Goal: Task Accomplishment & Management: Complete application form

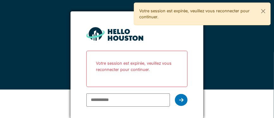
scroll to position [28, 0]
type input "**********"
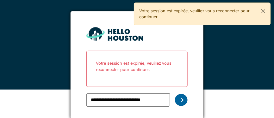
click at [180, 101] on icon at bounding box center [181, 100] width 4 height 5
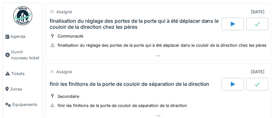
scroll to position [29, 0]
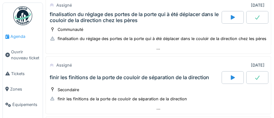
click at [18, 37] on span "Agenda" at bounding box center [25, 37] width 30 height 6
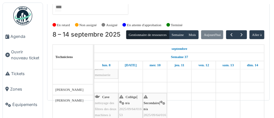
scroll to position [171, 0]
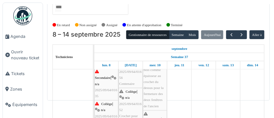
click at [103, 90] on div "Secondaire | n/a 2025/09/64/01635 Casiers 3T11" at bounding box center [106, 87] width 23 height 36
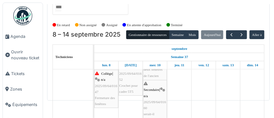
click at [107, 88] on div "Collège | n/a 2025/09/64/01647 Fermeture des fenêtres" at bounding box center [106, 89] width 23 height 36
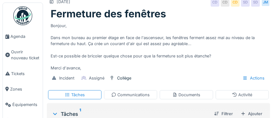
scroll to position [13, 0]
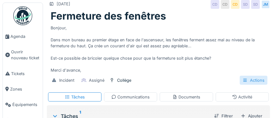
click at [261, 81] on div "Actions" at bounding box center [254, 80] width 28 height 9
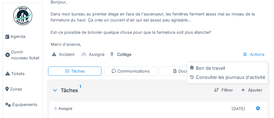
scroll to position [42, 0]
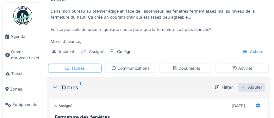
click at [256, 89] on div "Ajouter" at bounding box center [251, 87] width 27 height 9
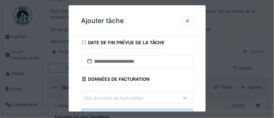
scroll to position [110, 0]
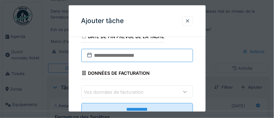
click at [126, 58] on input "text" at bounding box center [137, 55] width 112 height 13
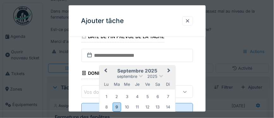
click at [201, 62] on div "**********" at bounding box center [137, 33] width 137 height 202
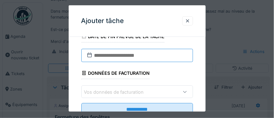
click at [147, 56] on input "text" at bounding box center [137, 55] width 112 height 13
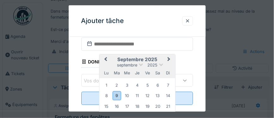
scroll to position [142, 0]
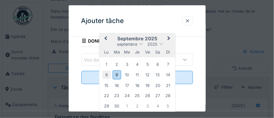
click at [103, 74] on div "8" at bounding box center [106, 75] width 9 height 9
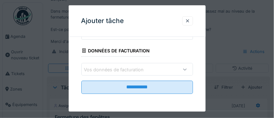
scroll to position [131, 0]
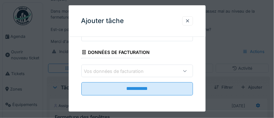
click at [105, 71] on div "Vos données de facturation" at bounding box center [118, 71] width 69 height 7
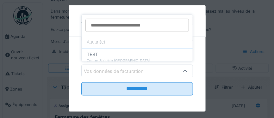
click at [74, 73] on div "**********" at bounding box center [137, 12] width 137 height 202
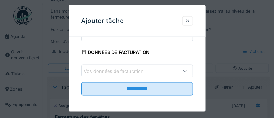
click at [97, 54] on div "Données de facturation" at bounding box center [115, 53] width 69 height 11
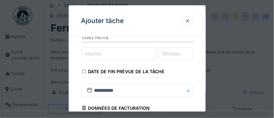
scroll to position [69, 0]
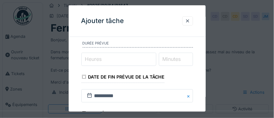
click at [114, 58] on input "Heures" at bounding box center [118, 59] width 75 height 13
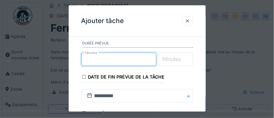
type input "*"
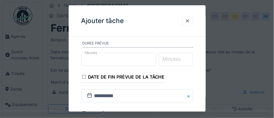
click at [169, 57] on label "Minutes" at bounding box center [171, 59] width 21 height 8
click at [169, 57] on input "Minutes" at bounding box center [176, 59] width 34 height 13
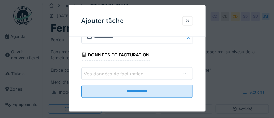
scroll to position [131, 0]
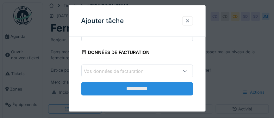
type input "**"
click at [141, 90] on input "**********" at bounding box center [137, 89] width 112 height 13
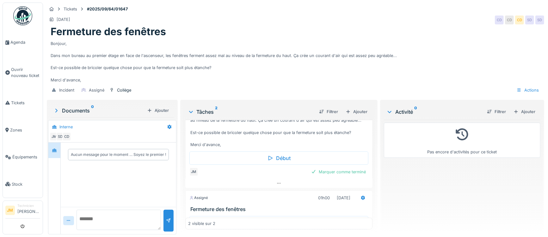
scroll to position [50, 0]
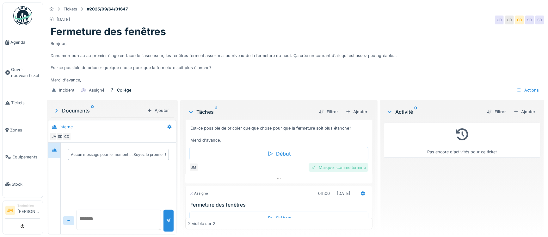
click at [274, 118] on div "Marquer comme terminé" at bounding box center [339, 167] width 60 height 9
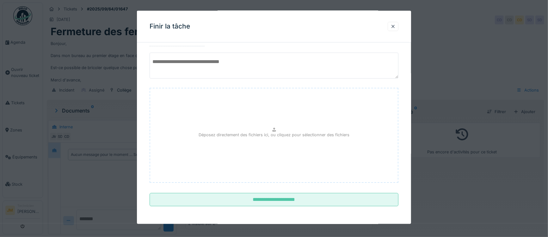
scroll to position [19, 0]
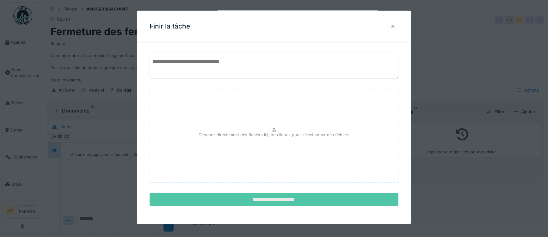
click at [274, 118] on input "**********" at bounding box center [274, 199] width 249 height 13
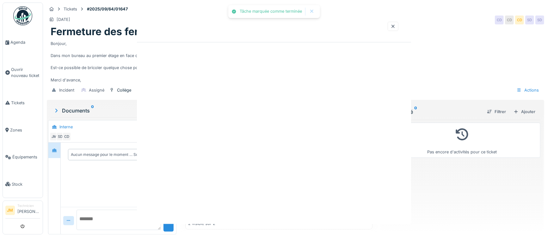
scroll to position [0, 0]
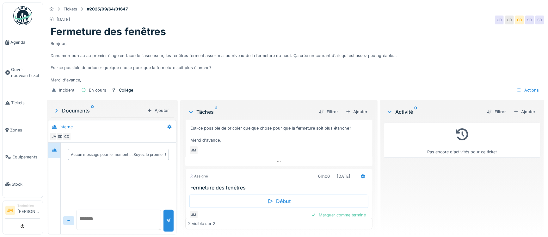
click at [21, 21] on img at bounding box center [22, 15] width 19 height 19
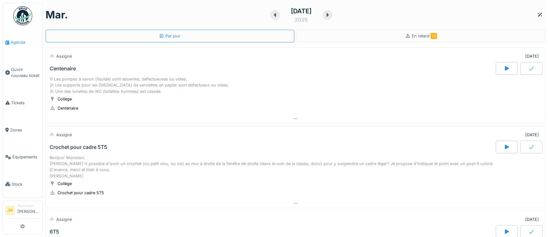
click at [16, 43] on span "Agenda" at bounding box center [25, 42] width 30 height 6
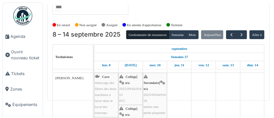
click at [130, 89] on span "2025/09/64/01653" at bounding box center [130, 92] width 22 height 10
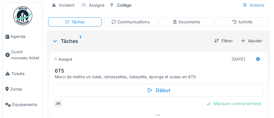
scroll to position [46, 0]
click at [257, 41] on div "Ajouter" at bounding box center [251, 41] width 27 height 9
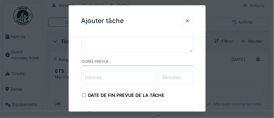
scroll to position [77, 0]
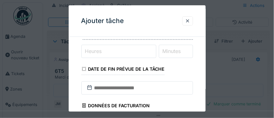
click at [92, 51] on label "Heures" at bounding box center [93, 51] width 19 height 8
click at [92, 51] on input "Heures" at bounding box center [118, 51] width 75 height 13
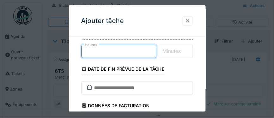
type input "*"
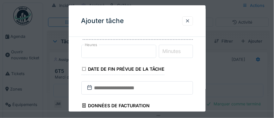
click at [170, 52] on label "Minutes" at bounding box center [171, 51] width 21 height 8
click at [170, 52] on input "Minutes" at bounding box center [176, 51] width 34 height 13
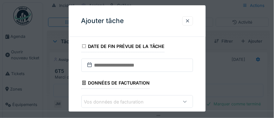
scroll to position [103, 0]
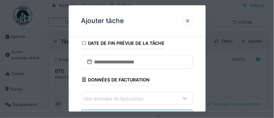
type input "**"
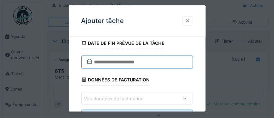
click at [115, 64] on input "text" at bounding box center [137, 62] width 112 height 13
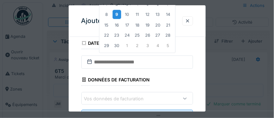
click at [117, 14] on div "9" at bounding box center [116, 14] width 9 height 9
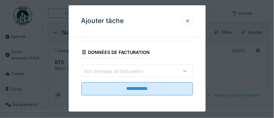
scroll to position [59, 0]
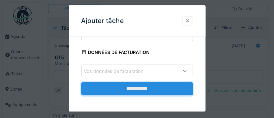
click at [137, 89] on input "**********" at bounding box center [137, 89] width 112 height 13
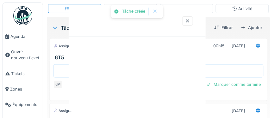
scroll to position [0, 0]
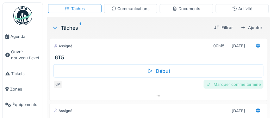
click at [229, 84] on div "Marquer comme terminé" at bounding box center [234, 84] width 60 height 9
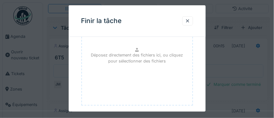
scroll to position [124, 0]
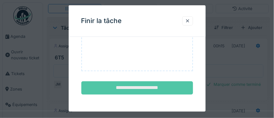
click at [142, 85] on input "**********" at bounding box center [137, 88] width 112 height 13
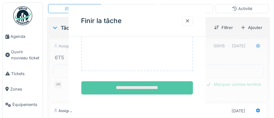
scroll to position [0, 0]
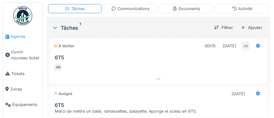
click at [18, 35] on span "Agenda" at bounding box center [25, 37] width 30 height 6
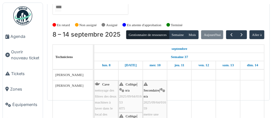
click at [134, 96] on span "2025/09/64/01653" at bounding box center [130, 100] width 22 height 10
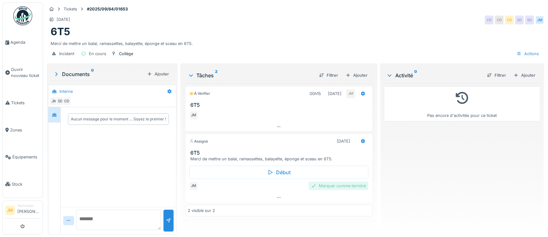
click at [274, 118] on div "Marquer comme terminé" at bounding box center [339, 185] width 60 height 9
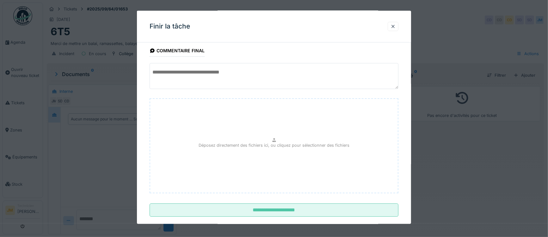
scroll to position [19, 0]
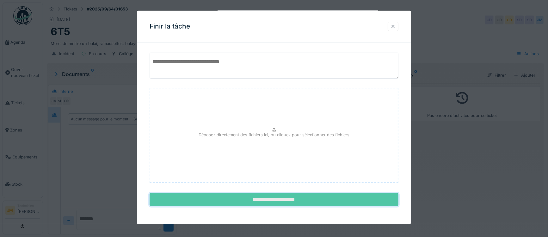
click at [274, 118] on input "**********" at bounding box center [274, 199] width 249 height 13
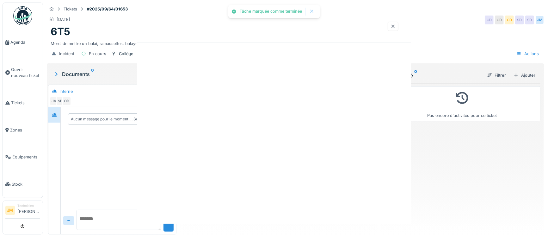
scroll to position [0, 0]
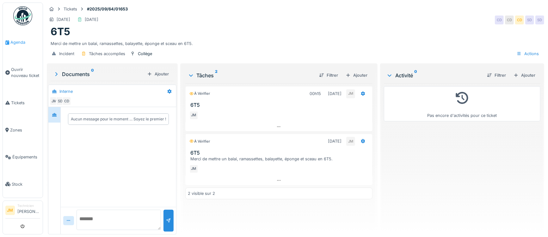
click at [17, 43] on span "Agenda" at bounding box center [25, 42] width 30 height 6
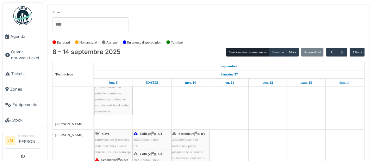
scroll to position [98, 0]
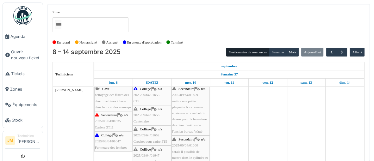
click at [108, 123] on div "Secondaire | n/a 2025/09/64/01635 Casiers 3T11" at bounding box center [113, 121] width 37 height 18
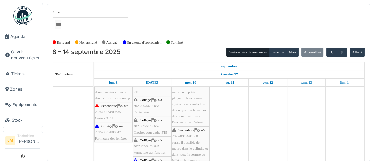
click at [145, 110] on span "Centenaire" at bounding box center [141, 112] width 15 height 4
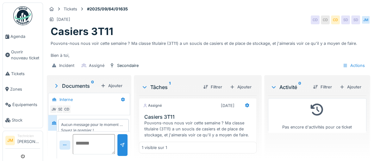
scroll to position [8, 0]
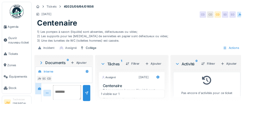
scroll to position [8, 0]
